Goal: Find specific fact: Find contact information

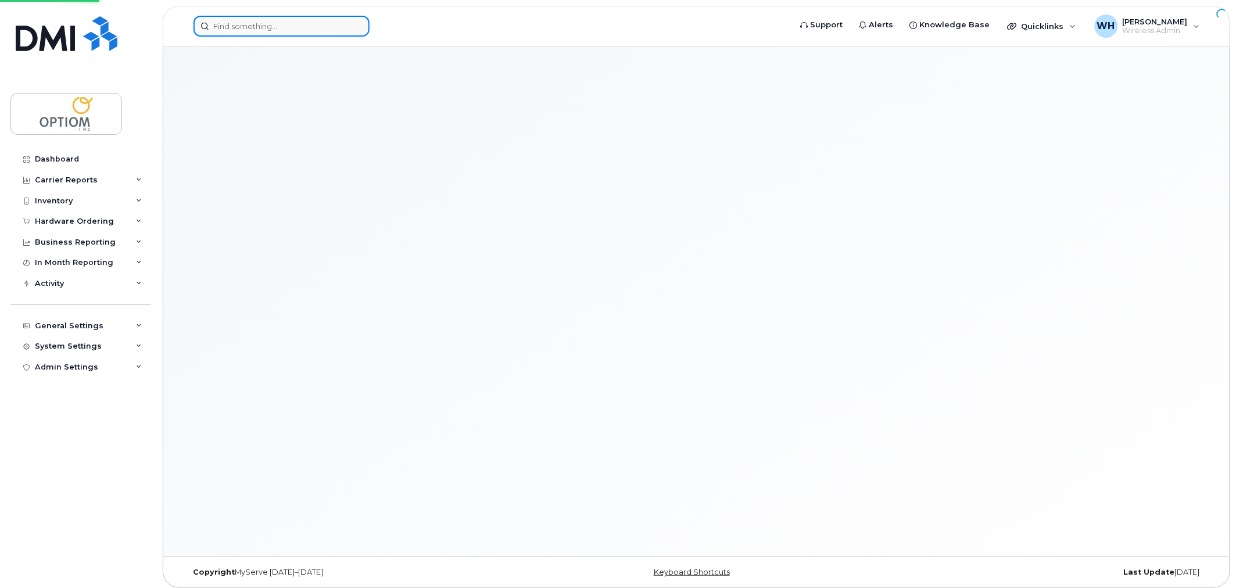
click at [294, 20] on input at bounding box center [282, 26] width 176 height 21
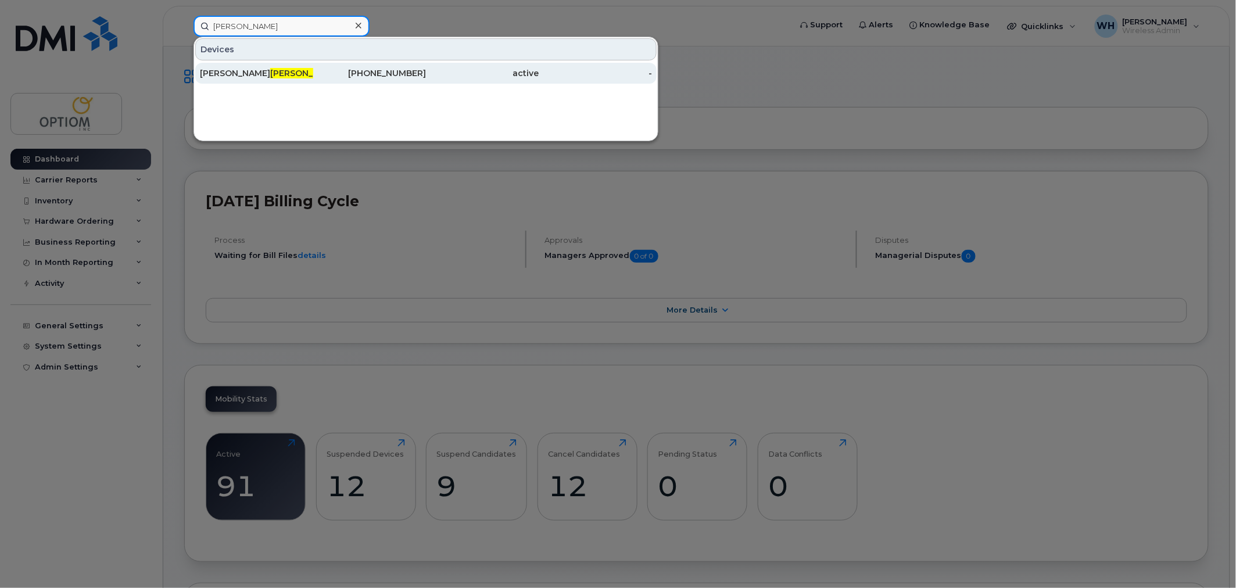
type input "[PERSON_NAME]"
click at [405, 73] on div "[PHONE_NUMBER]" at bounding box center [369, 73] width 113 height 12
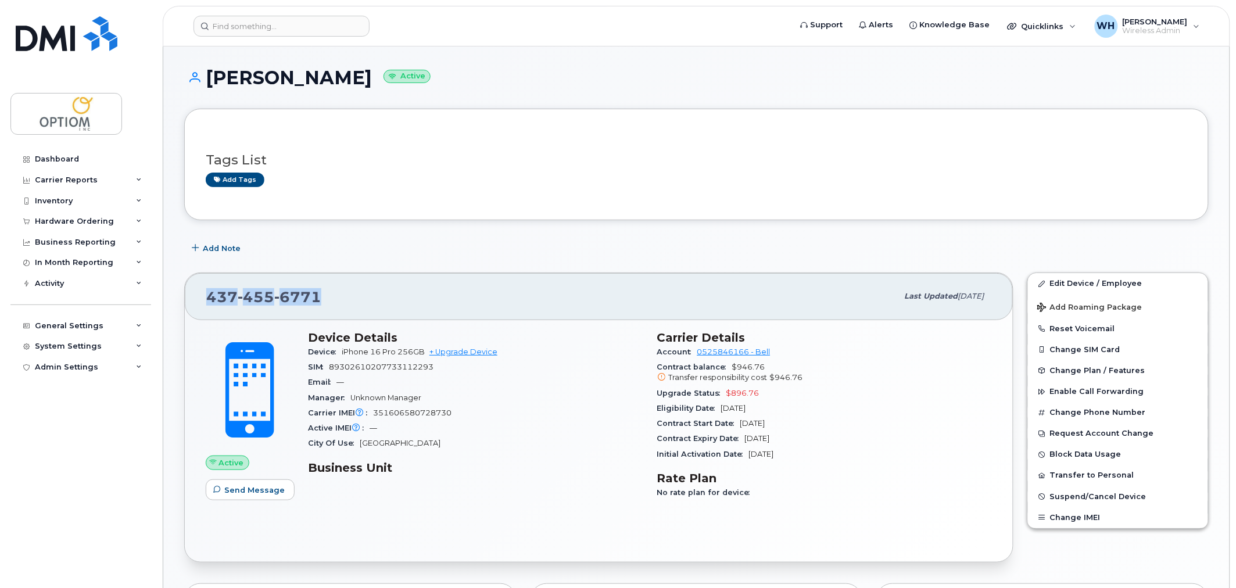
drag, startPoint x: 207, startPoint y: 295, endPoint x: 463, endPoint y: 282, distance: 256.0
click at [330, 303] on div "437 455 6771" at bounding box center [552, 296] width 692 height 24
copy span "437 455 6771"
